Goal: Information Seeking & Learning: Learn about a topic

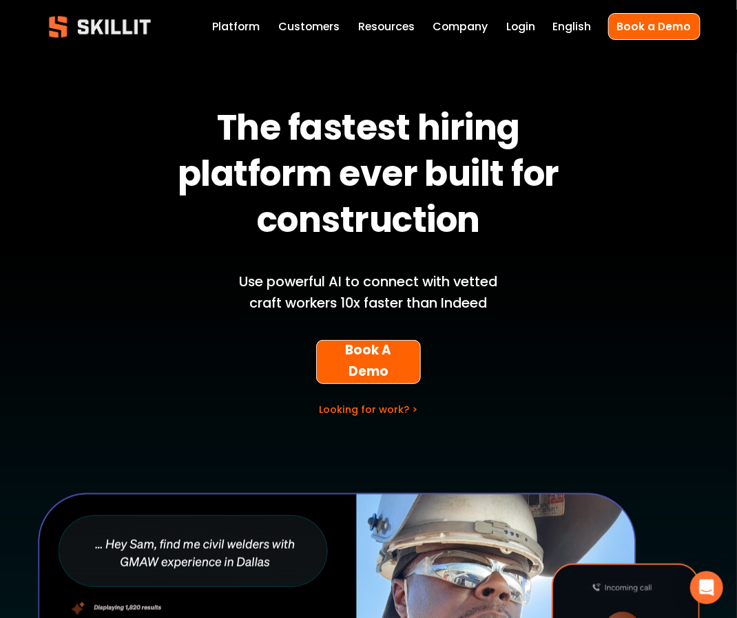
click at [0, 0] on link "Labor Insights" at bounding box center [0, 0] width 0 height 0
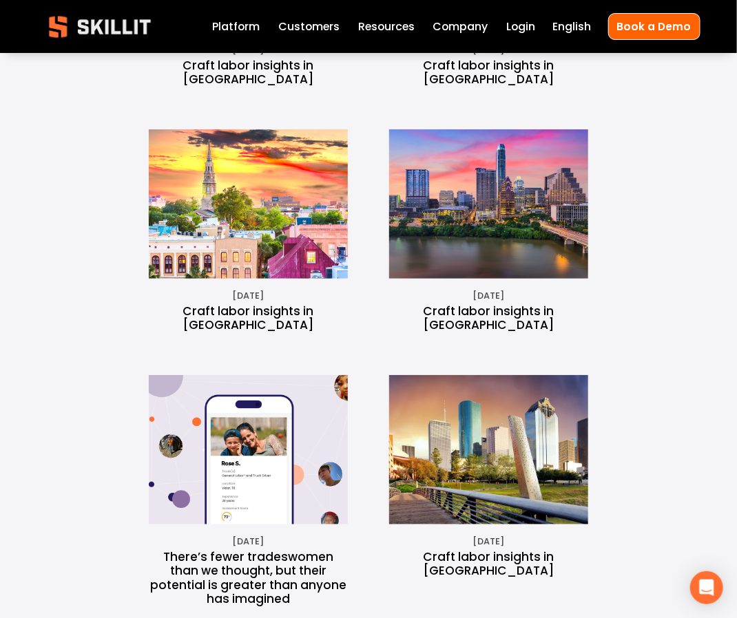
scroll to position [2213, 0]
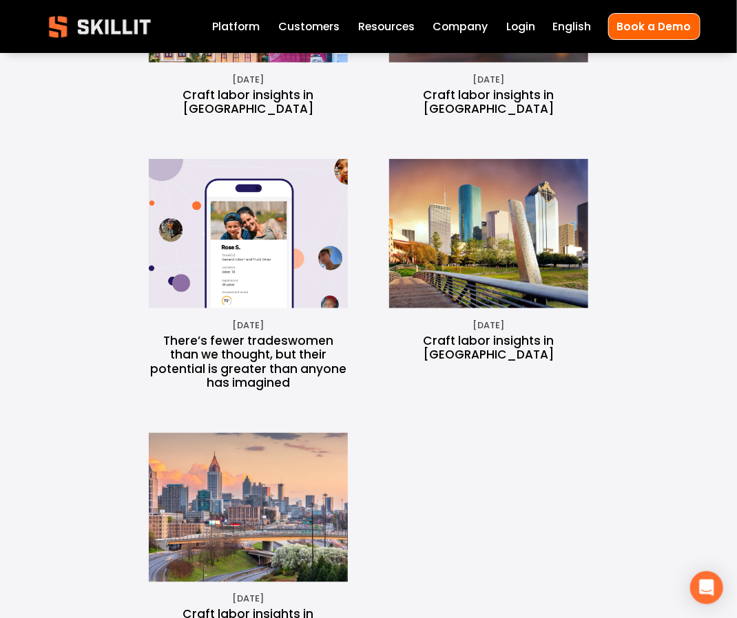
click at [272, 182] on img at bounding box center [241, 233] width 225 height 149
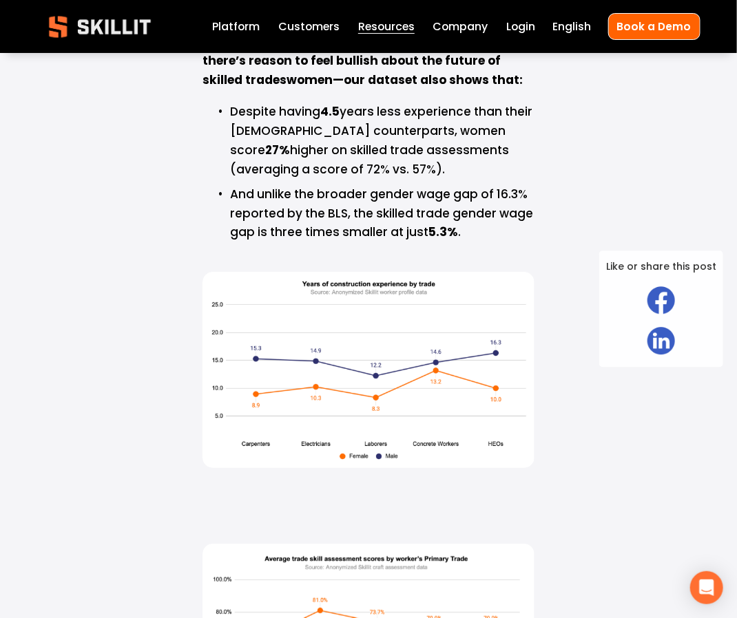
scroll to position [1652, 0]
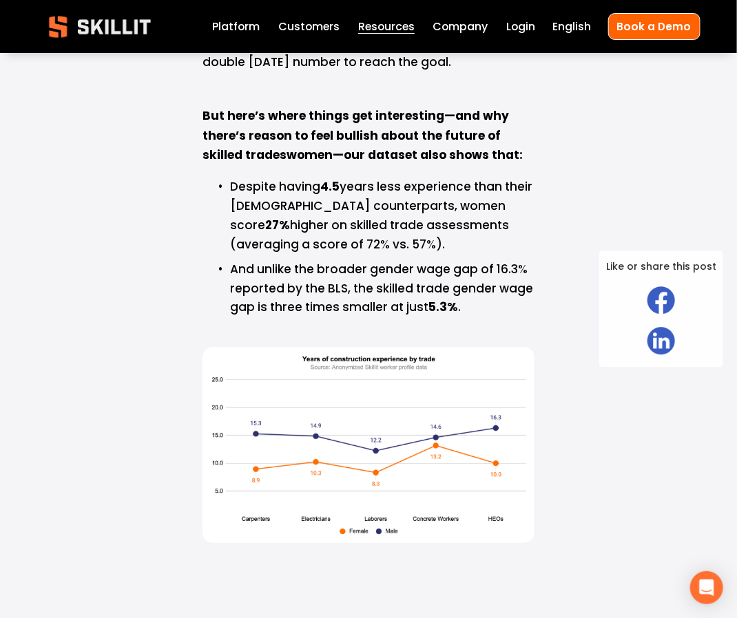
click at [94, 251] on article "There’s fewer tradeswomen than we thought, but their potential is greater than …" at bounding box center [368, 517] width 737 height 4213
